Goal: Transaction & Acquisition: Purchase product/service

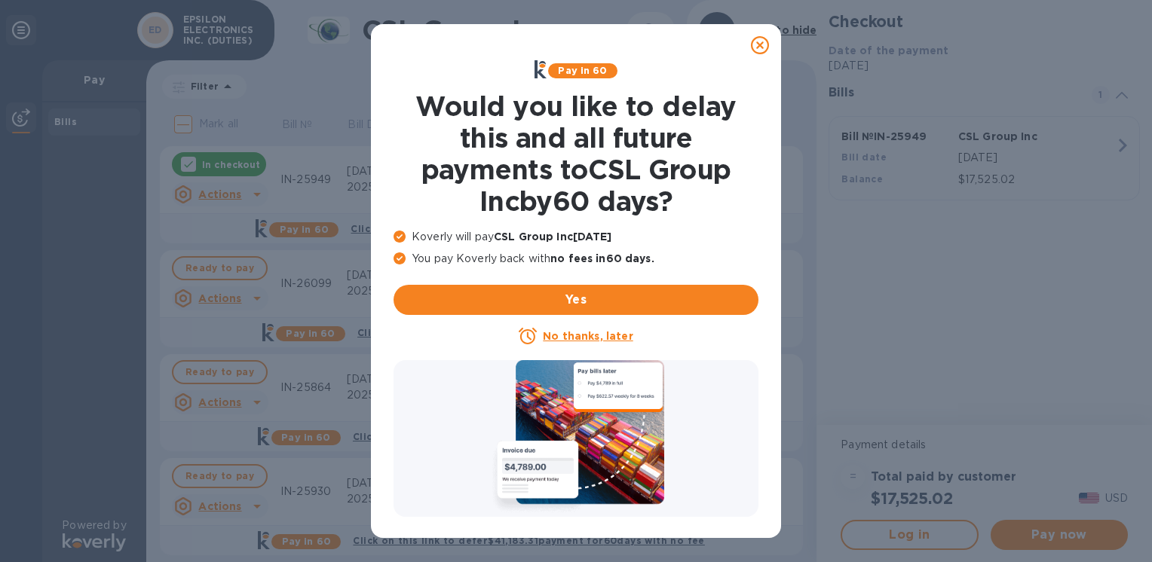
click at [761, 47] on icon at bounding box center [760, 45] width 18 height 18
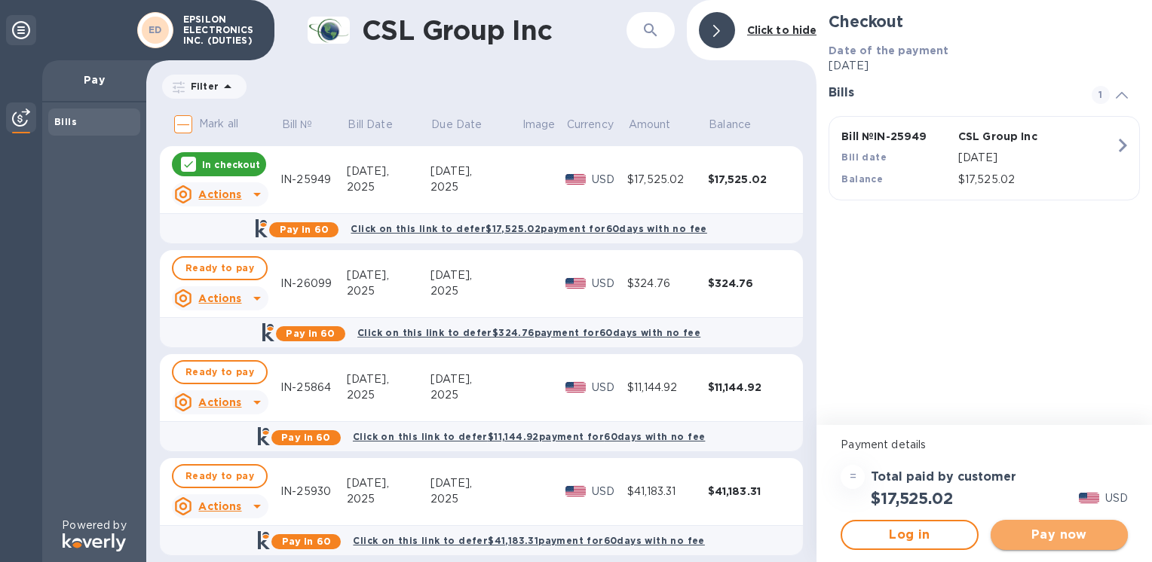
click at [1051, 534] on span "Pay now" at bounding box center [1059, 535] width 113 height 18
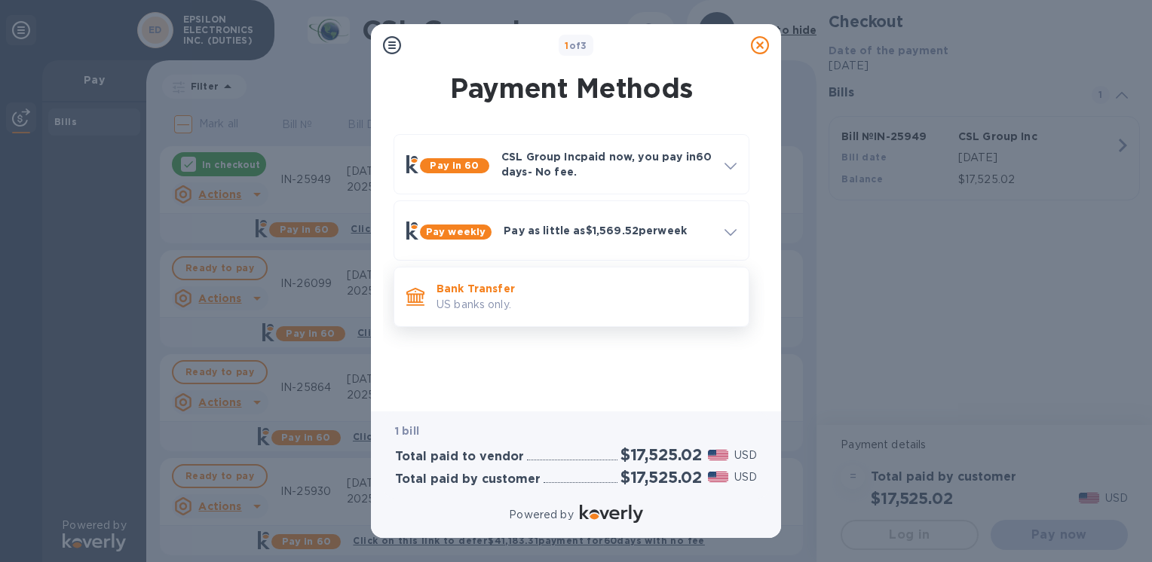
click at [498, 299] on p "US banks only." at bounding box center [586, 305] width 300 height 16
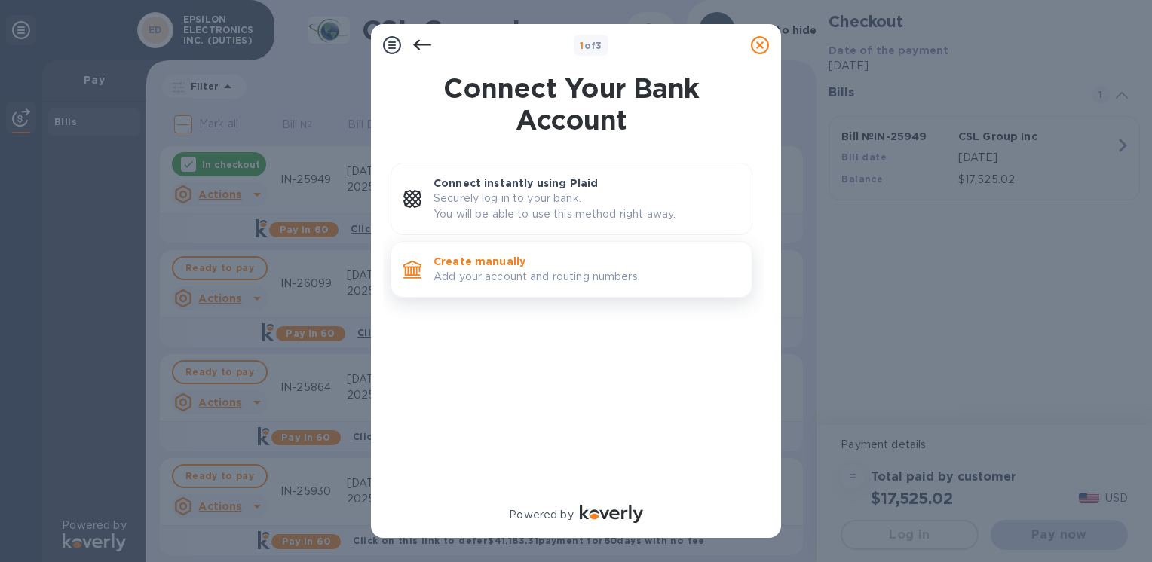
click at [502, 276] on p "Add your account and routing numbers." at bounding box center [586, 277] width 306 height 16
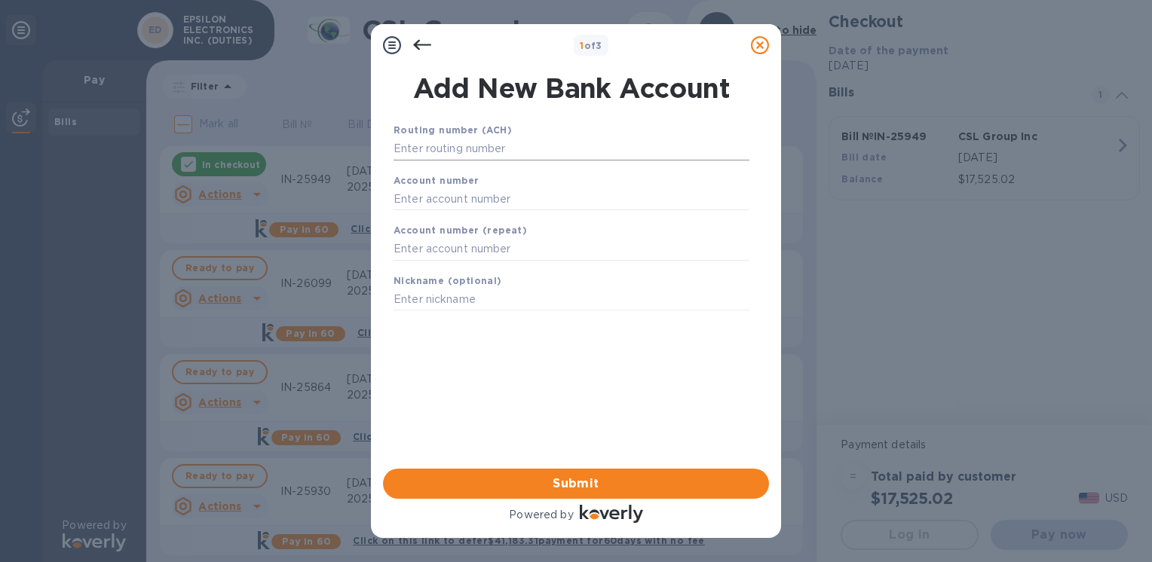
click at [487, 151] on input "text" at bounding box center [571, 149] width 356 height 23
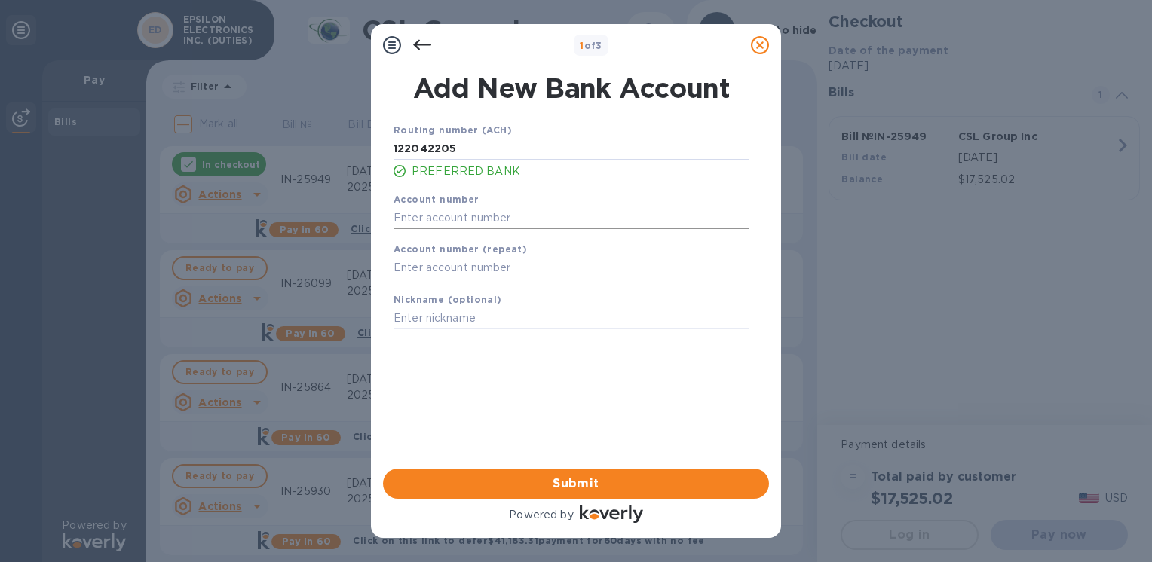
type input "122042205"
click at [449, 214] on input "text" at bounding box center [571, 218] width 356 height 23
type input "004633725"
click at [475, 272] on input "text" at bounding box center [571, 268] width 356 height 23
type input "004633725"
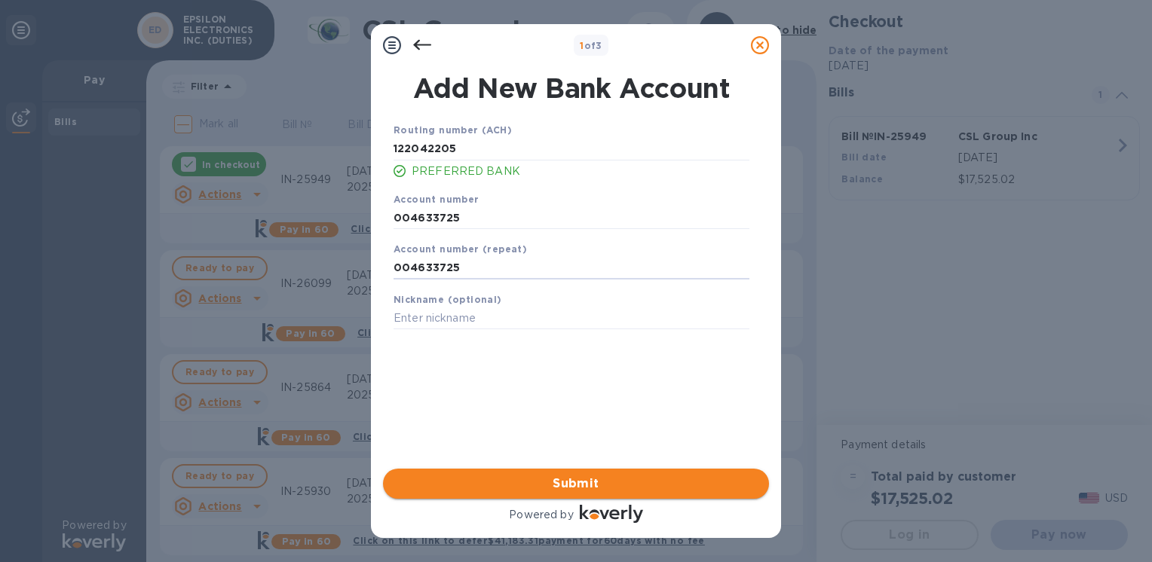
click at [546, 472] on button "Submit" at bounding box center [576, 484] width 386 height 30
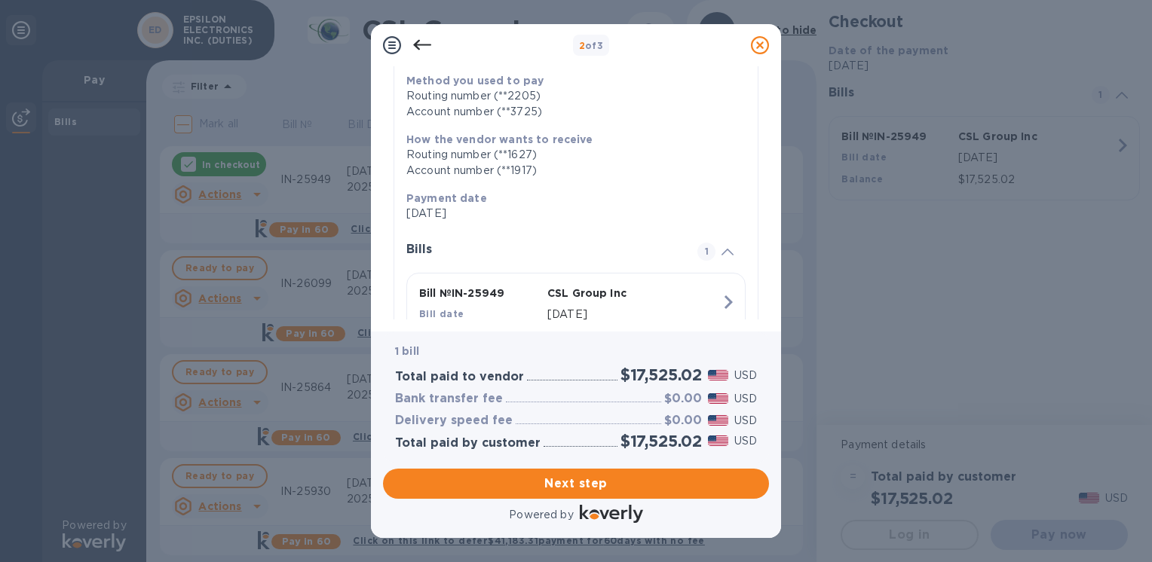
scroll to position [112, 0]
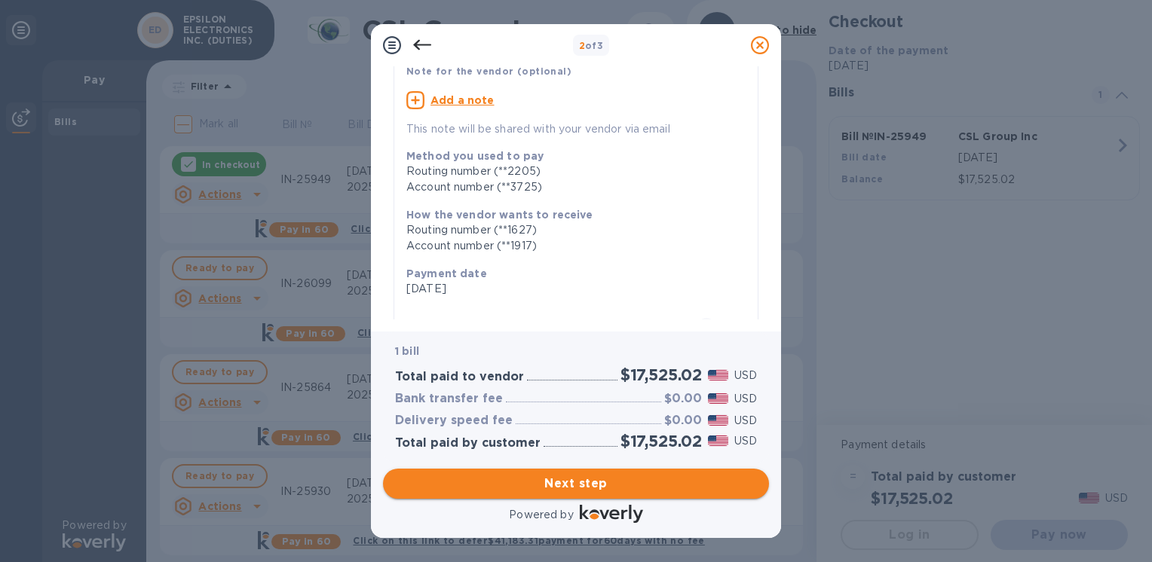
click at [573, 485] on span "Next step" at bounding box center [576, 484] width 362 height 18
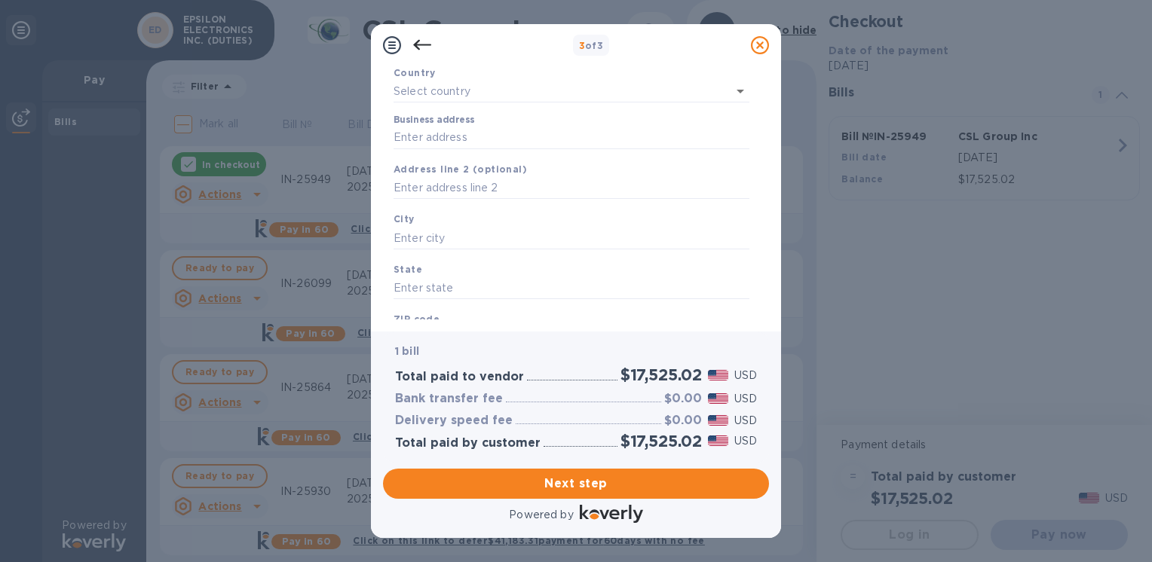
type input "United States"
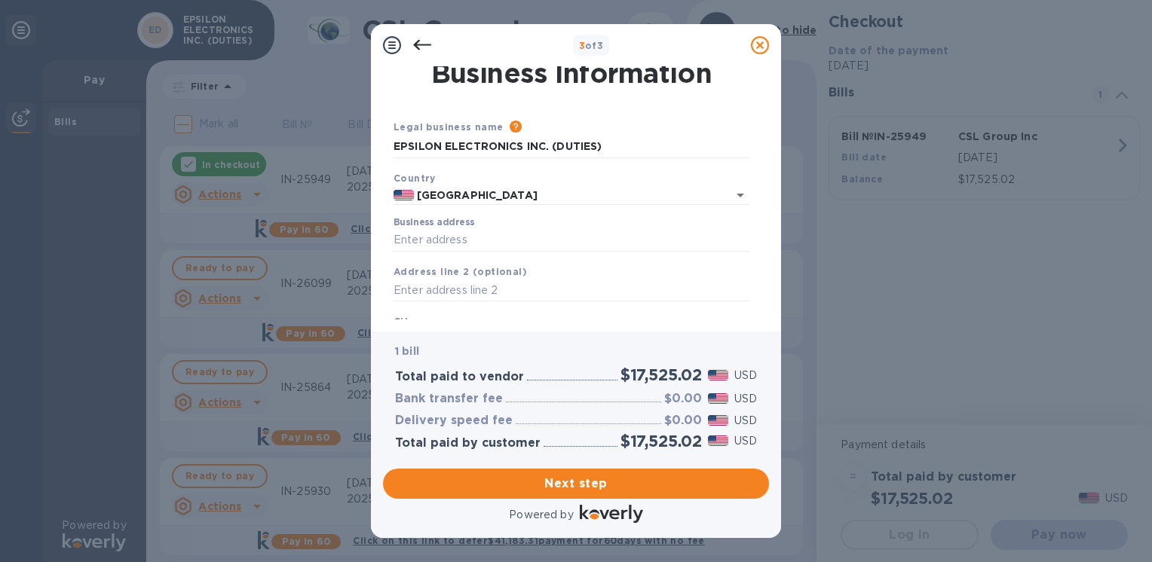
scroll to position [0, 0]
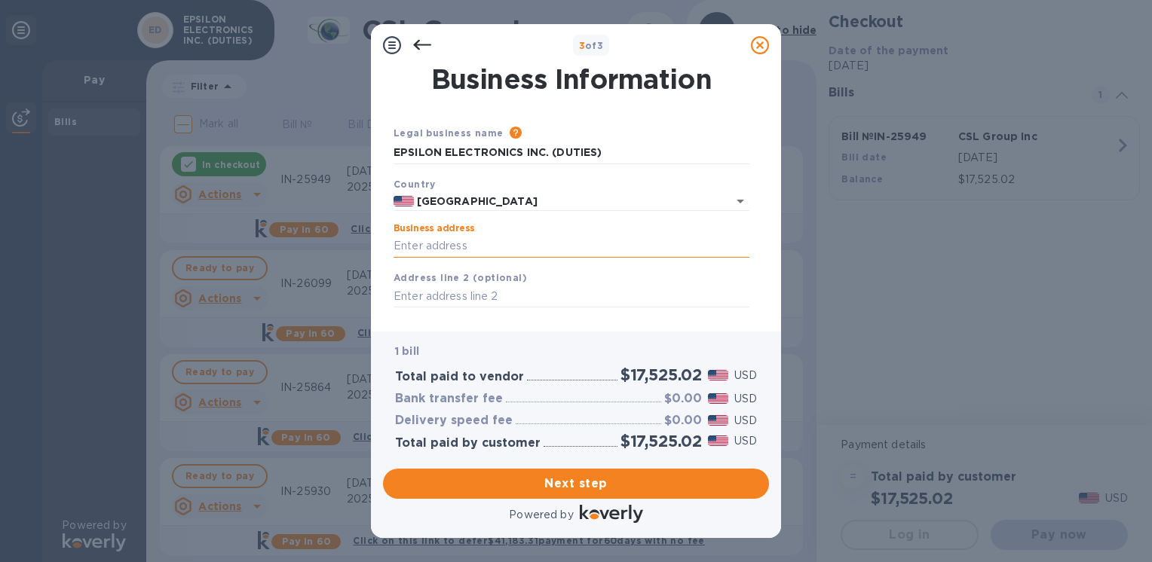
click at [458, 250] on input "Business address" at bounding box center [571, 246] width 356 height 23
type input "1550 S. Maple Ave"
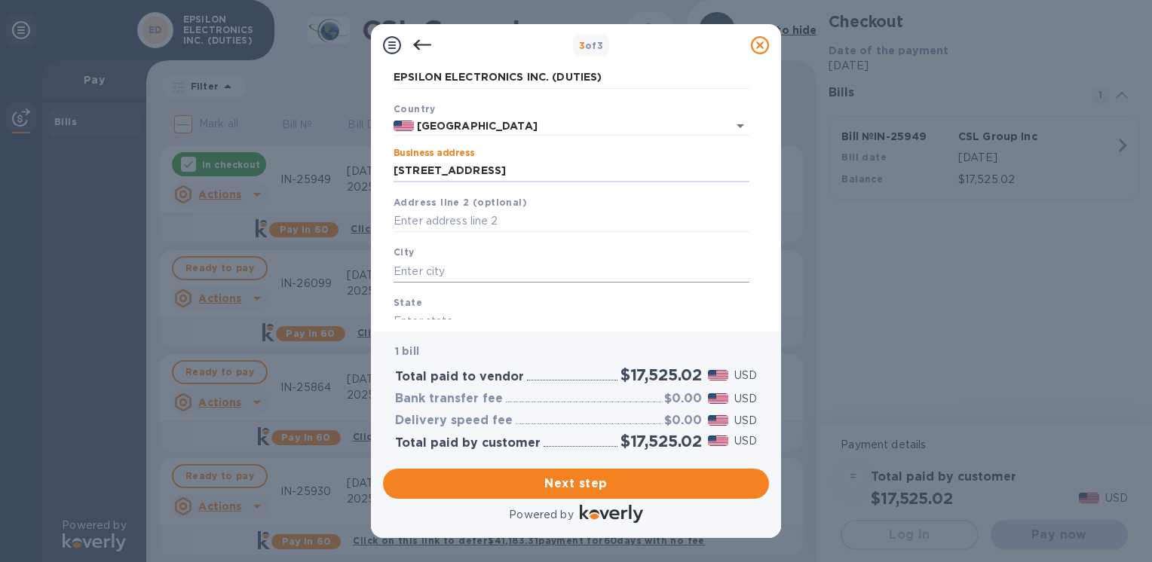
click at [470, 270] on input "text" at bounding box center [571, 271] width 356 height 23
click at [407, 270] on input "text" at bounding box center [571, 271] width 356 height 23
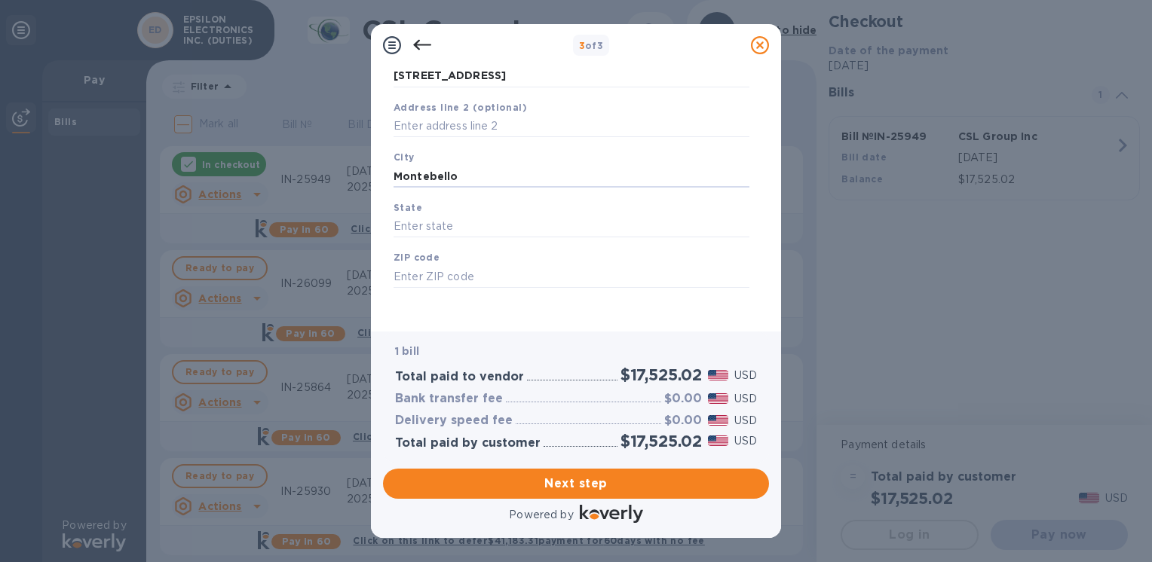
scroll to position [176, 0]
type input "Montebello"
click at [436, 228] on input "text" at bounding box center [571, 222] width 356 height 23
drag, startPoint x: 431, startPoint y: 217, endPoint x: 346, endPoint y: 228, distance: 85.8
click at [346, 228] on div "3 of 3 Business Information Legal business name Please provide the legal name t…" at bounding box center [576, 281] width 1152 height 562
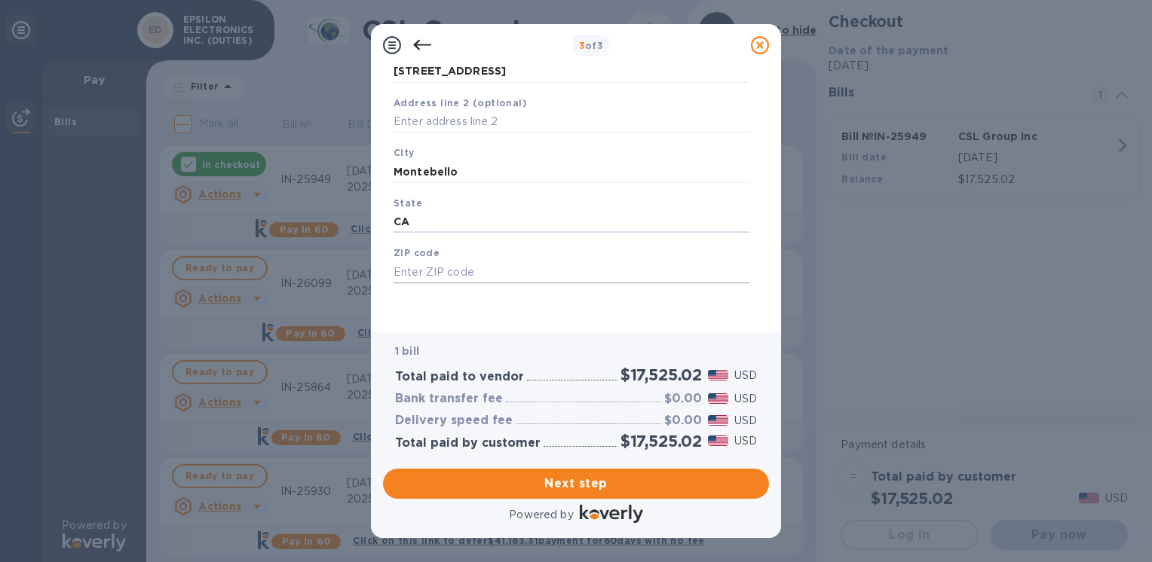
type input "CA"
click at [421, 264] on input "text" at bounding box center [571, 272] width 356 height 23
type input "90640"
click at [565, 482] on span "Next step" at bounding box center [576, 484] width 362 height 18
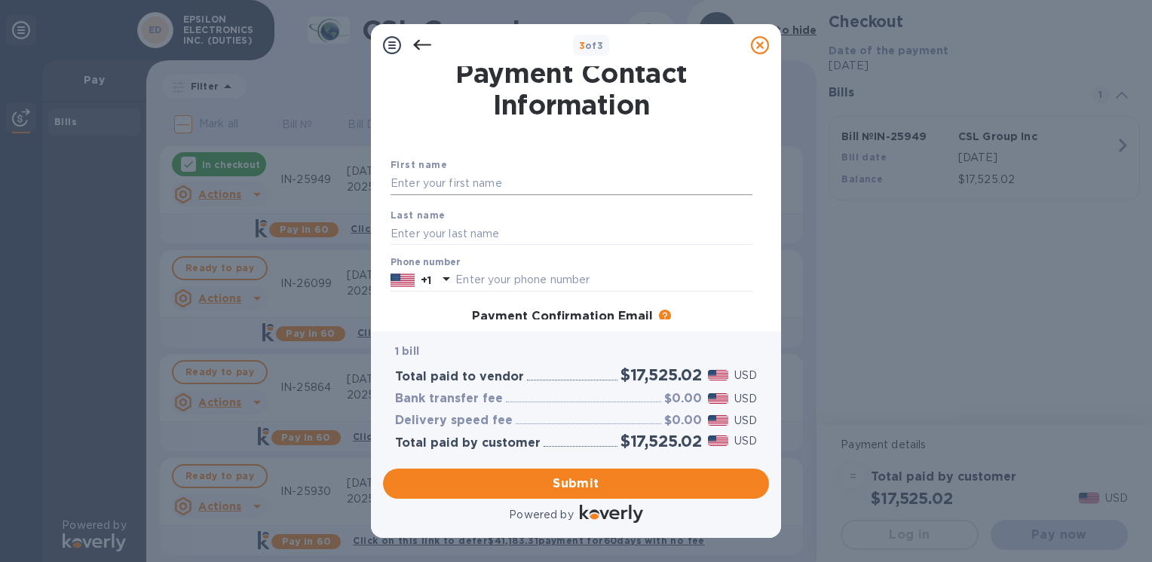
scroll to position [0, 0]
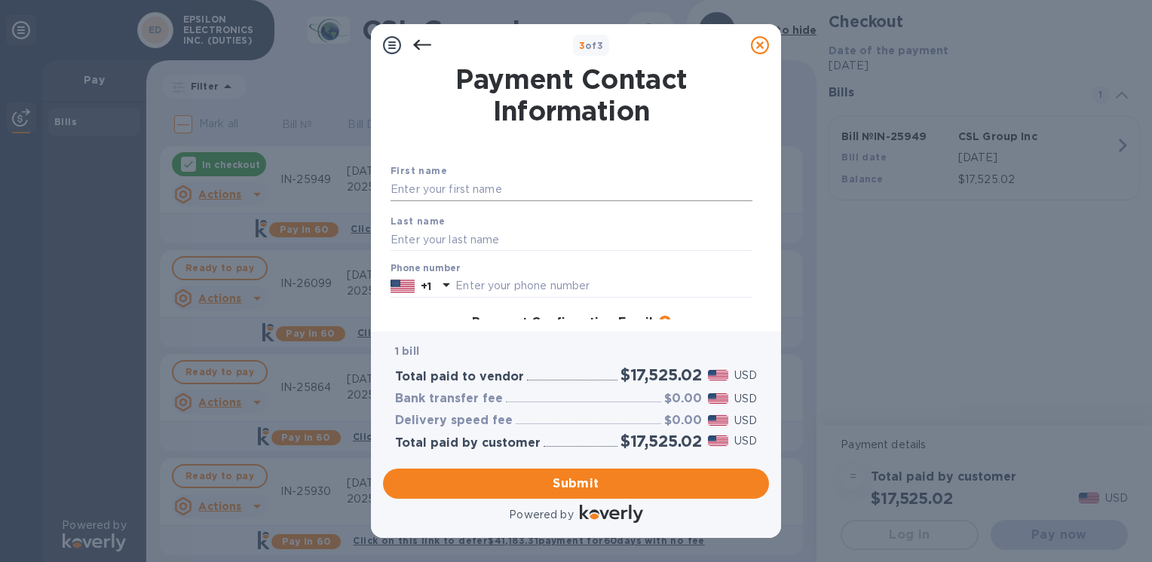
click at [430, 190] on input "text" at bounding box center [571, 190] width 362 height 23
type input "Silvia"
click at [403, 231] on input "text" at bounding box center [571, 239] width 362 height 23
type input "Garcia"
click at [534, 211] on div "Last name Garcia" at bounding box center [571, 232] width 374 height 51
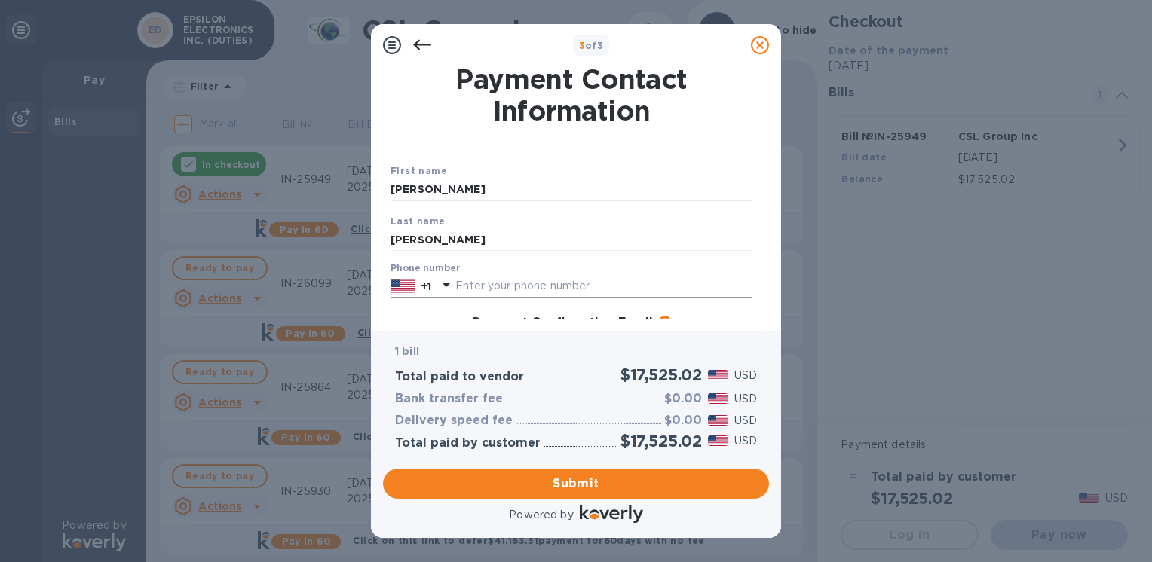
click at [458, 289] on input "text" at bounding box center [603, 286] width 297 height 23
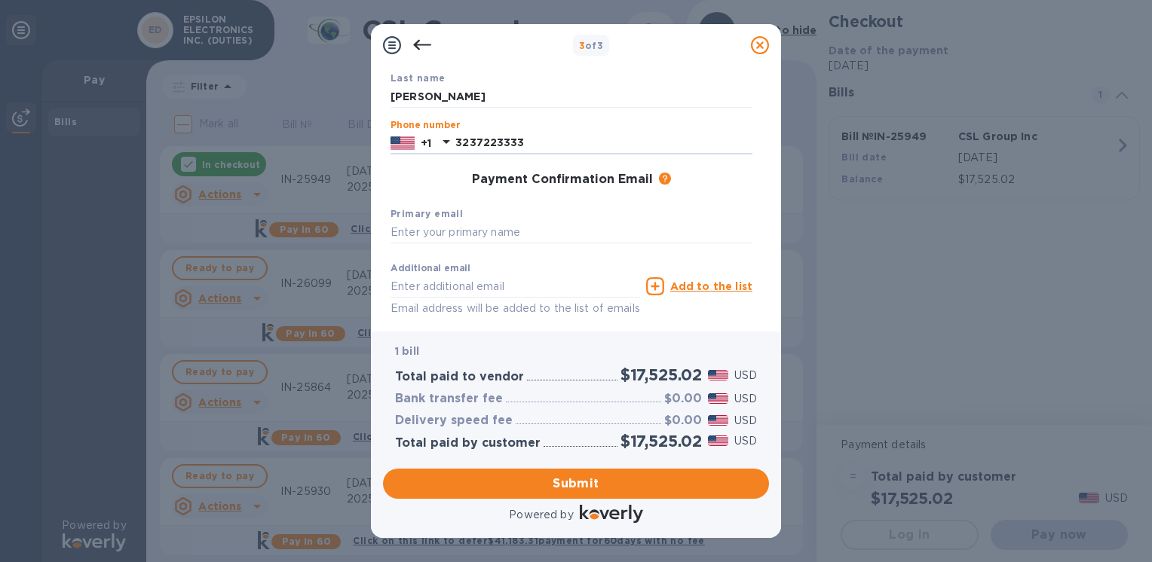
scroll to position [151, 0]
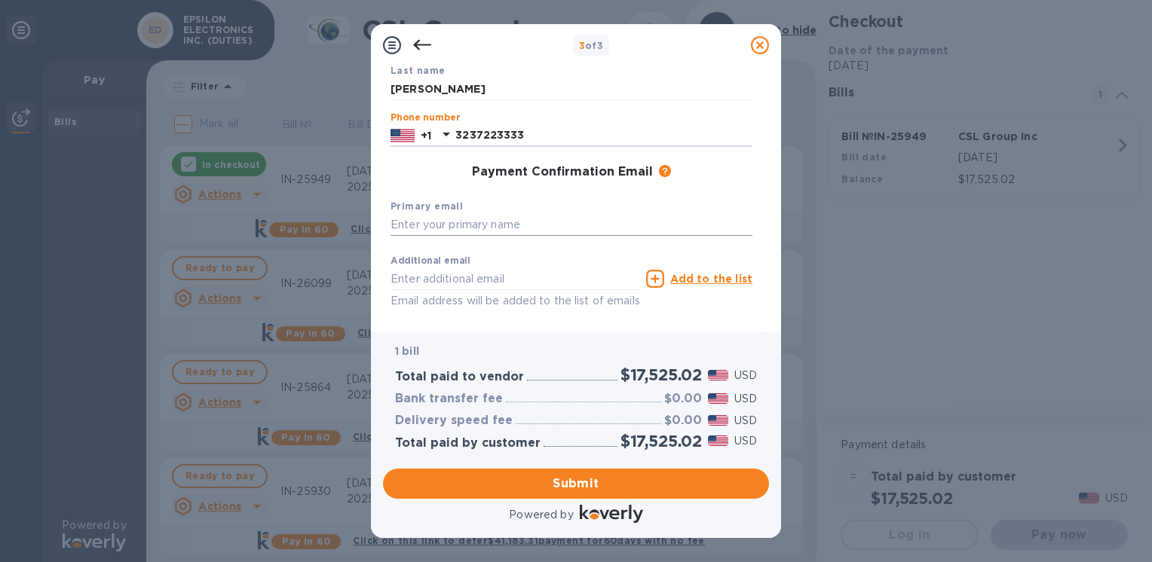
type input "3237223333"
click at [459, 233] on input "text" at bounding box center [571, 225] width 362 height 23
type input "silvia@poweracoustik.com"
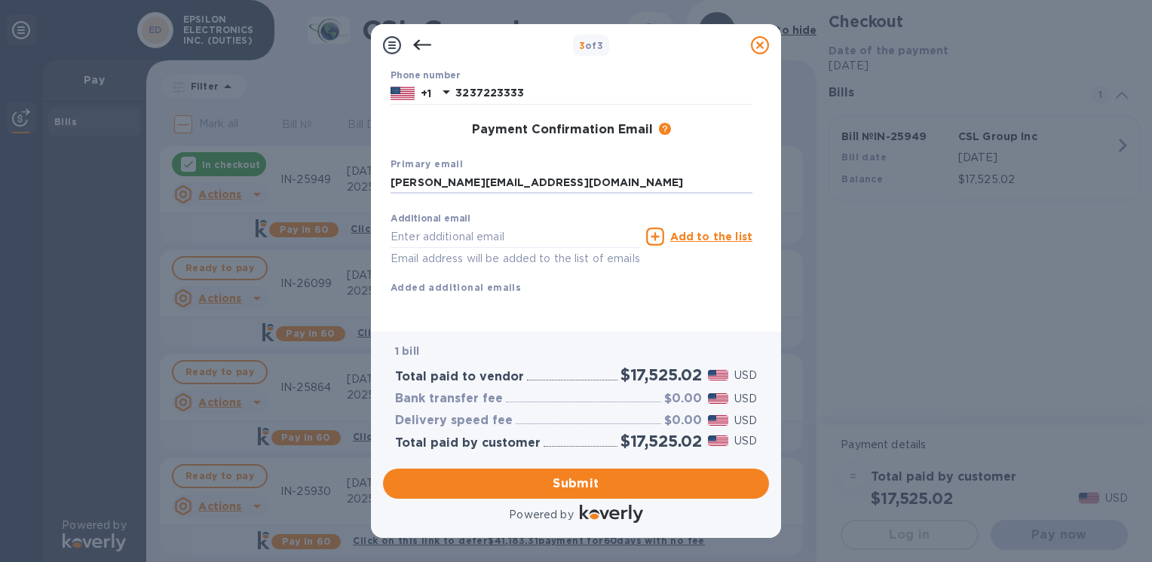
scroll to position [211, 0]
click at [605, 491] on span "Submit" at bounding box center [576, 484] width 362 height 18
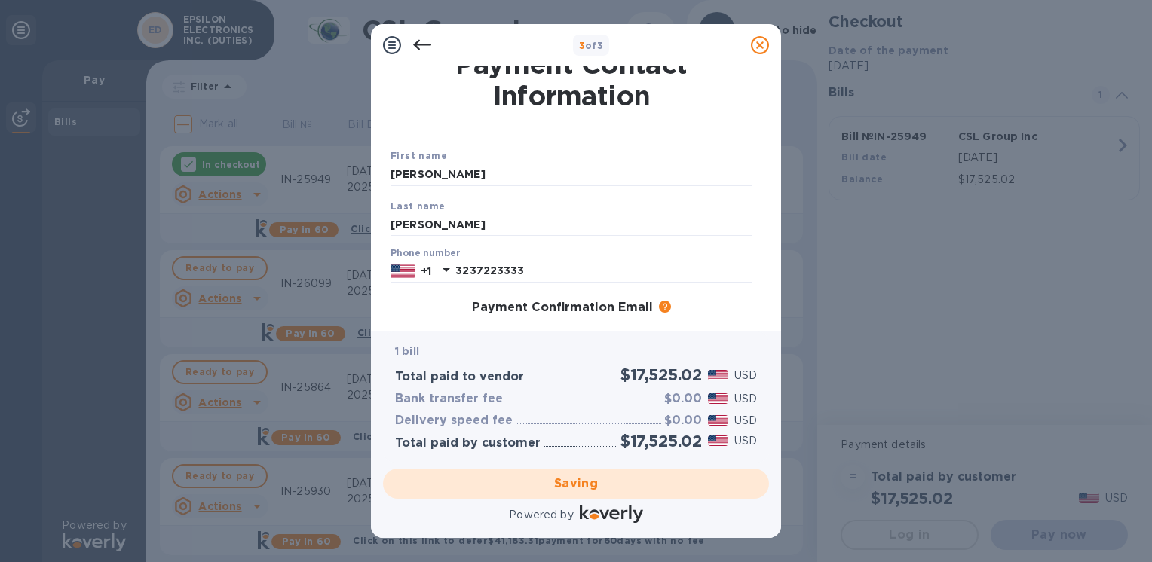
scroll to position [0, 0]
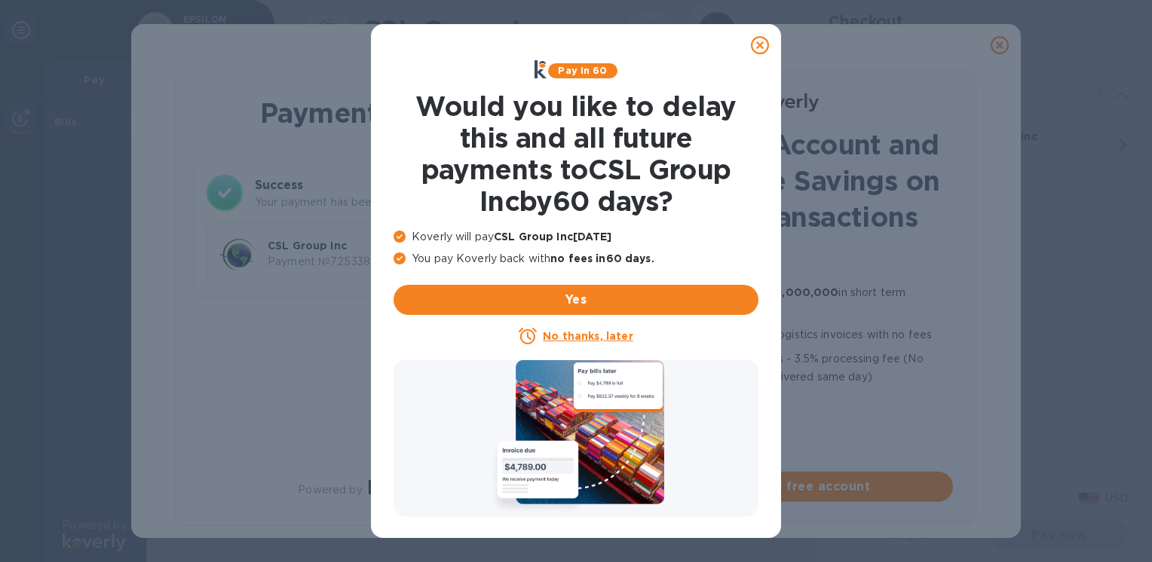
click at [758, 44] on icon at bounding box center [760, 45] width 18 height 18
